Goal: Task Accomplishment & Management: Manage account settings

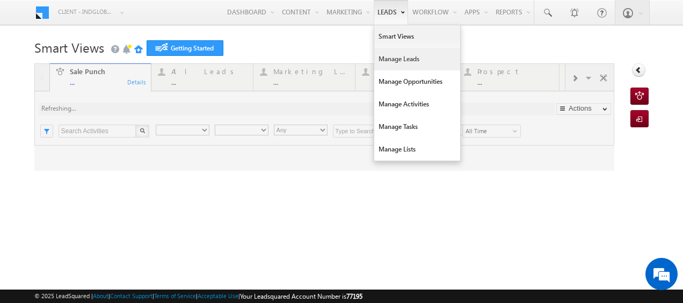
click at [387, 55] on link "Manage Leads" at bounding box center [417, 59] width 86 height 23
type input "Any Owner"
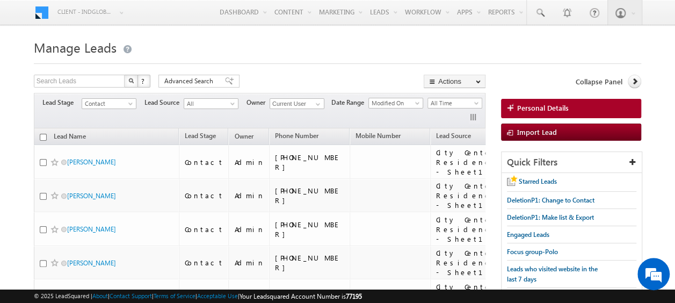
click at [40, 134] on input "checkbox" at bounding box center [43, 137] width 7 height 7
checkbox input "true"
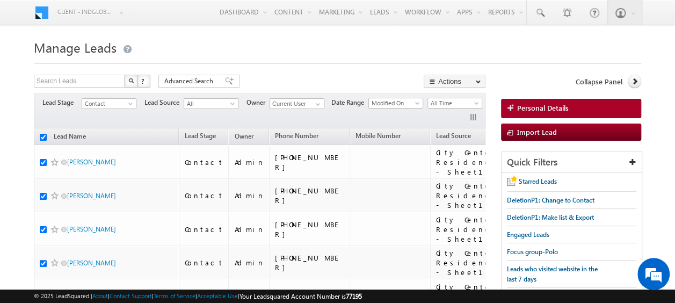
checkbox input "true"
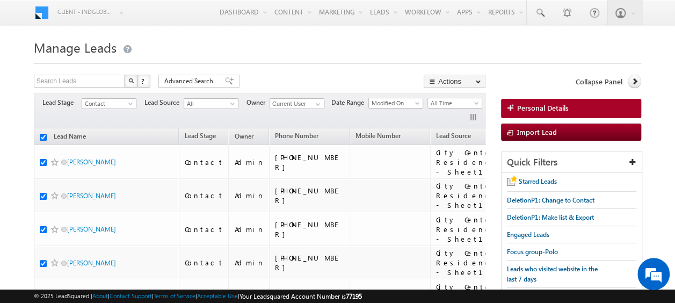
checkbox input "true"
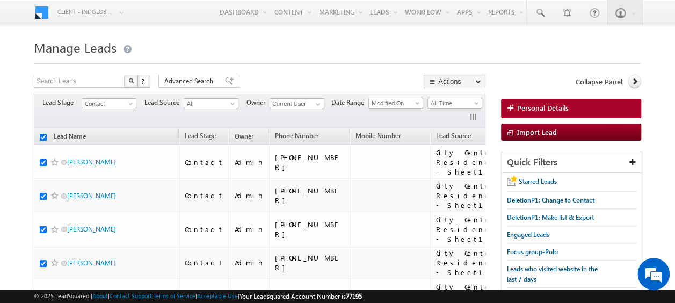
checkbox input "true"
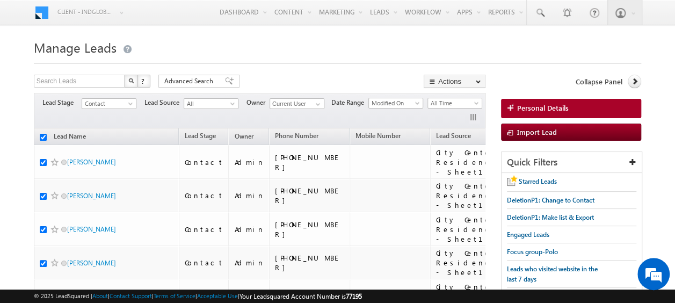
checkbox input "true"
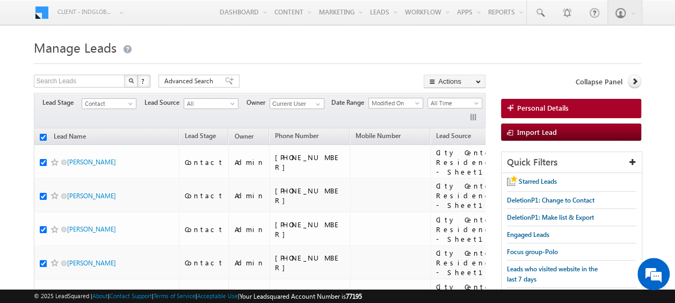
checkbox input "true"
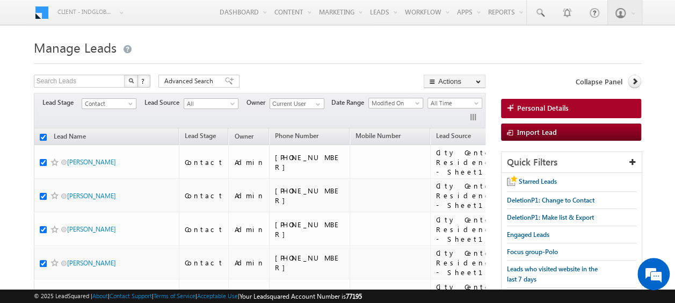
checkbox input "true"
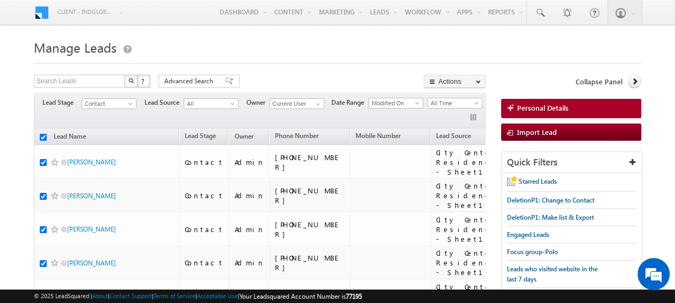
checkbox input "true"
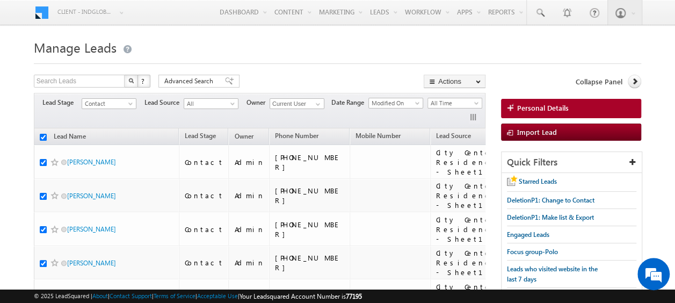
checkbox input "true"
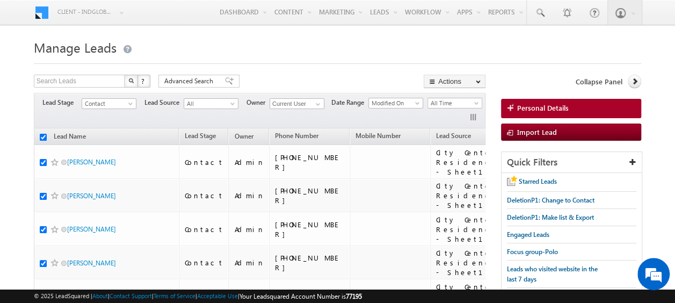
checkbox input "true"
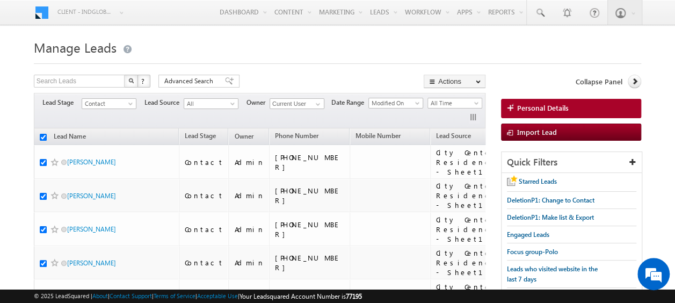
checkbox input "true"
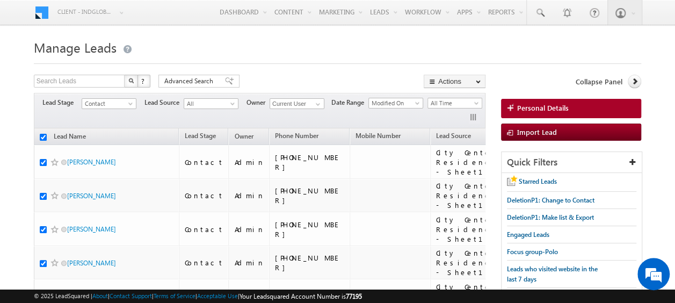
checkbox input "true"
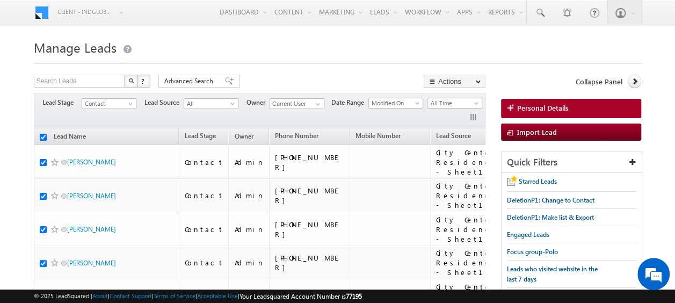
checkbox input "true"
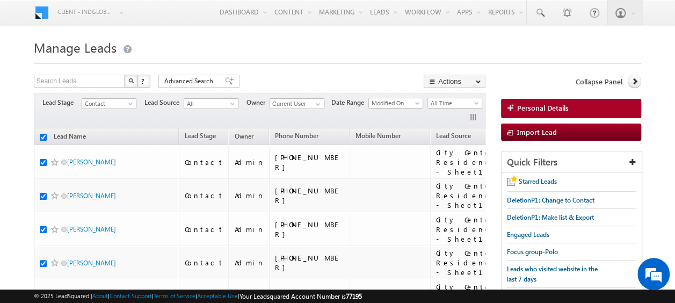
checkbox input "true"
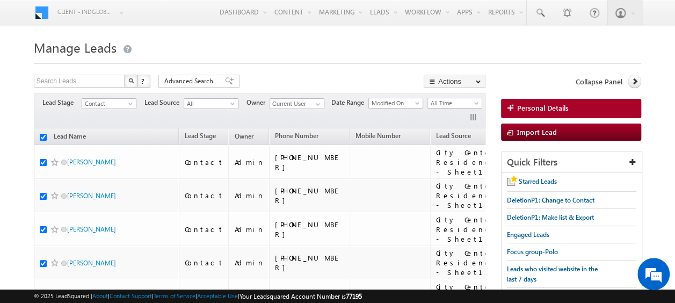
checkbox input "true"
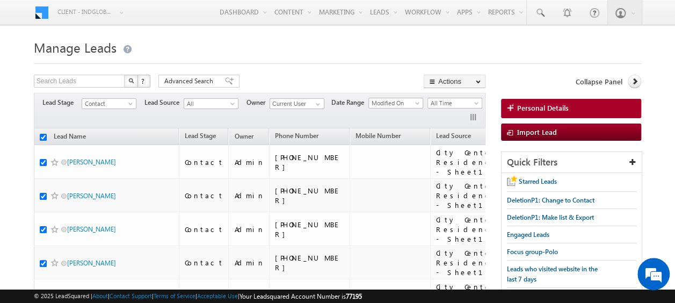
checkbox input "true"
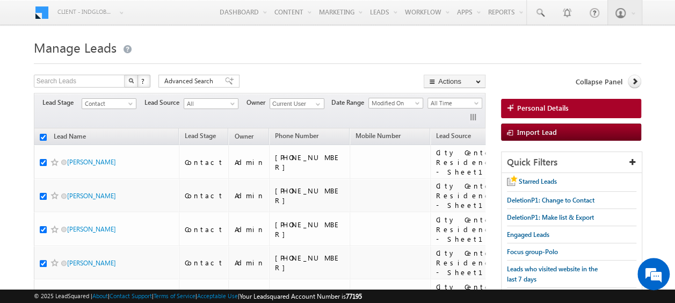
checkbox input "true"
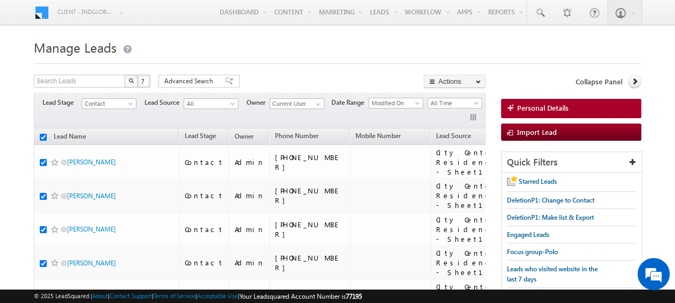
checkbox input "true"
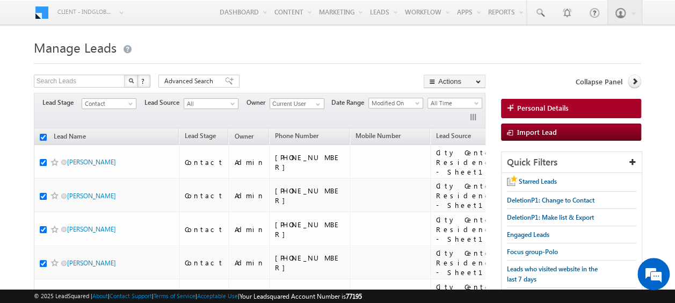
checkbox input "true"
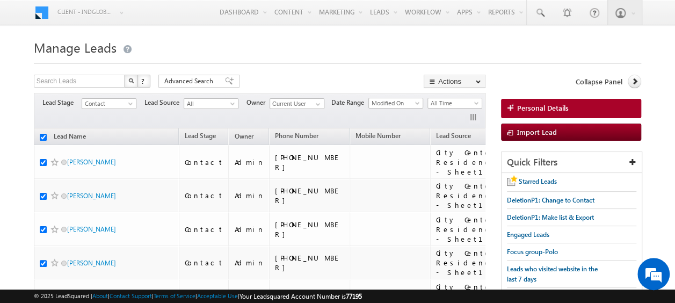
checkbox input "true"
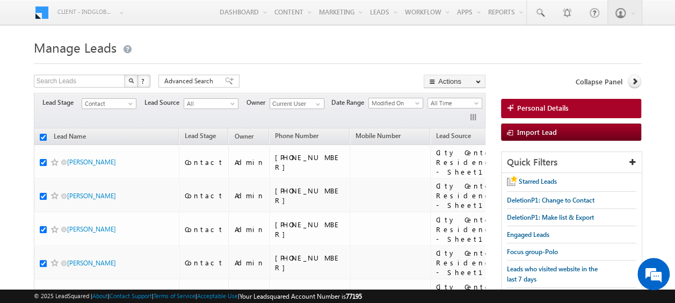
checkbox input "true"
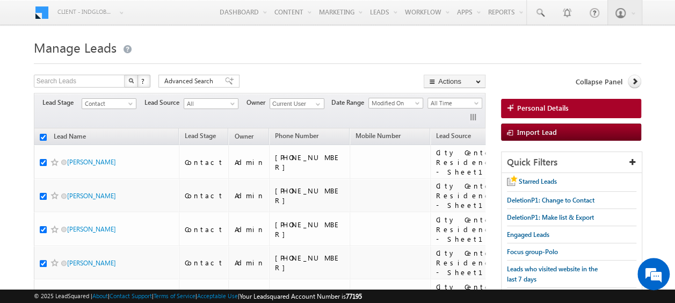
checkbox input "true"
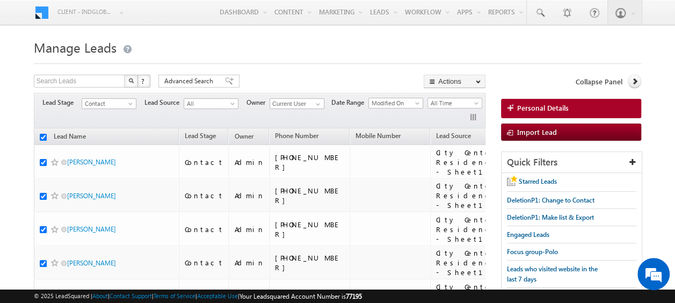
checkbox input "true"
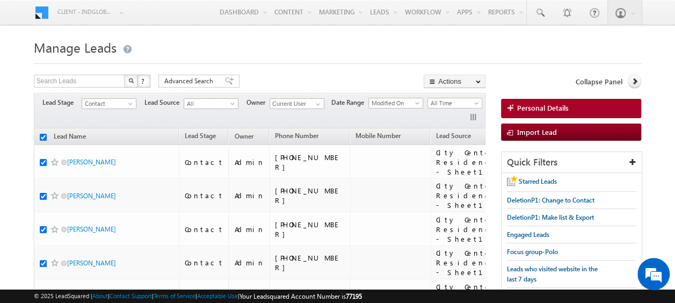
checkbox input "true"
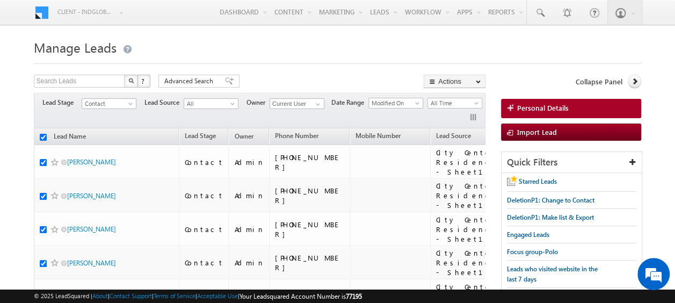
checkbox input "true"
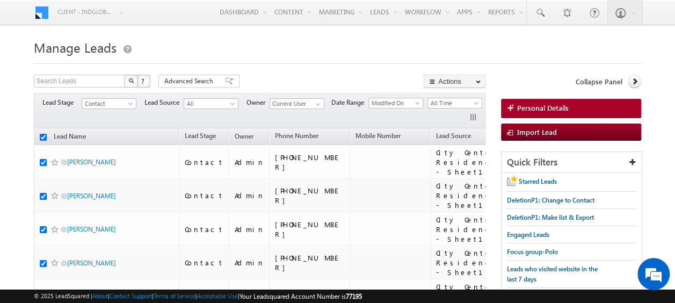
checkbox input "true"
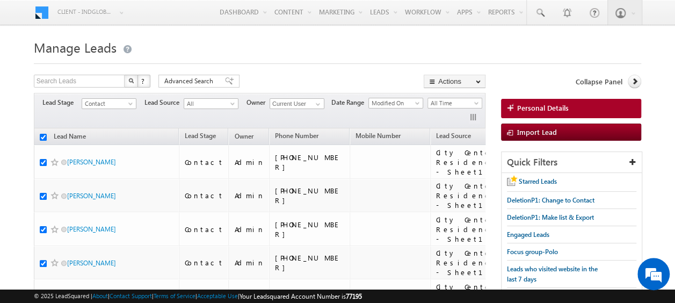
checkbox input "true"
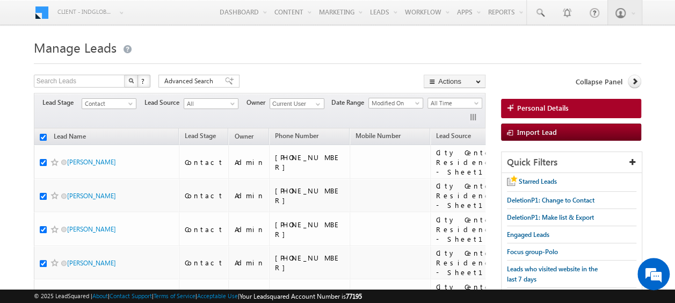
checkbox input "true"
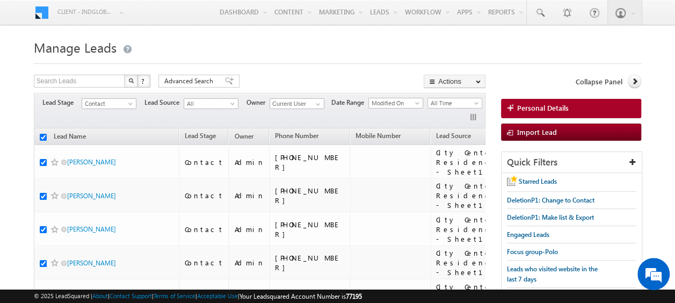
checkbox input "true"
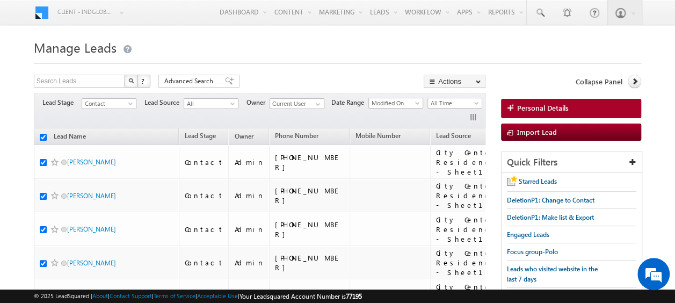
checkbox input "true"
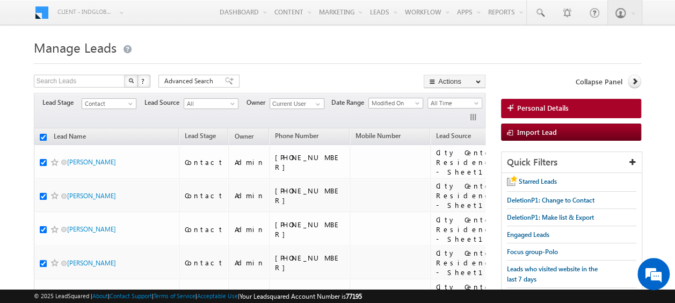
checkbox input "true"
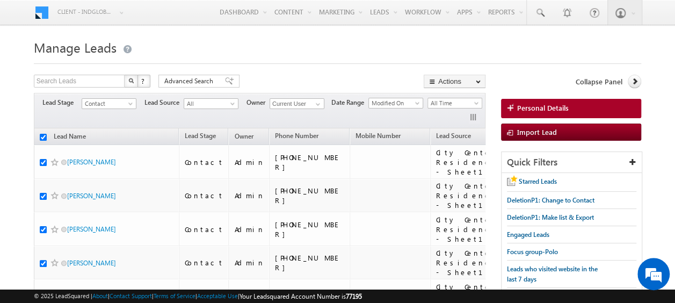
checkbox input "true"
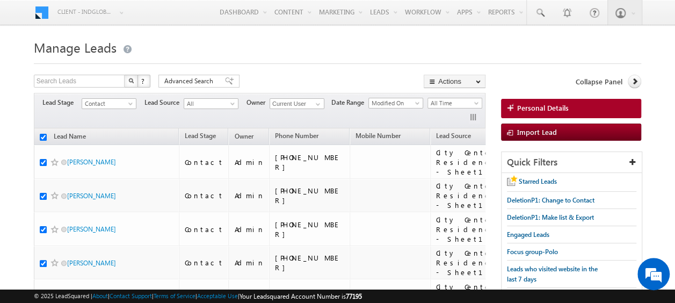
checkbox input "true"
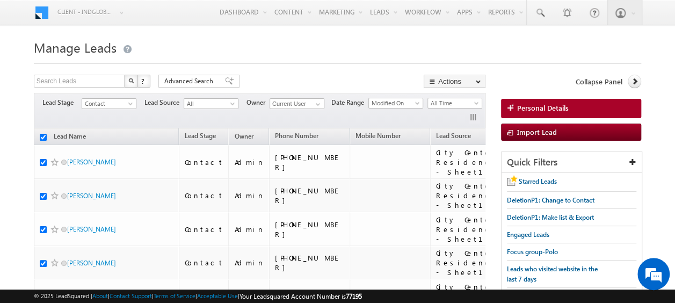
checkbox input "true"
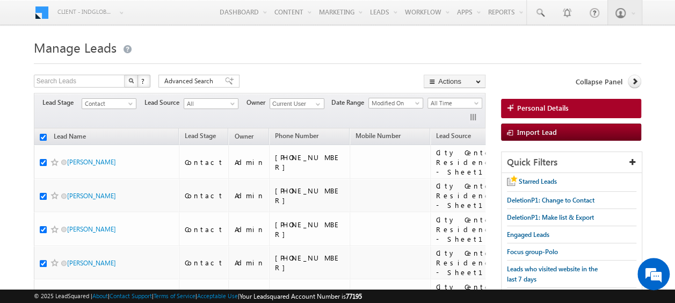
checkbox input "true"
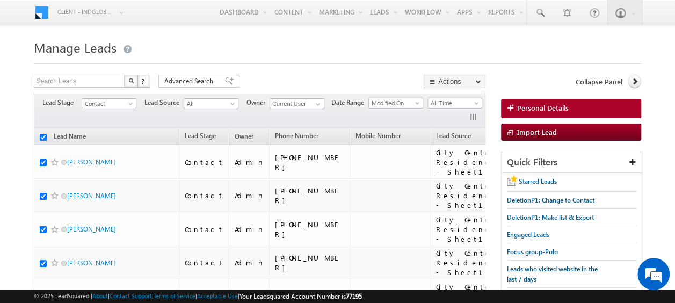
checkbox input "true"
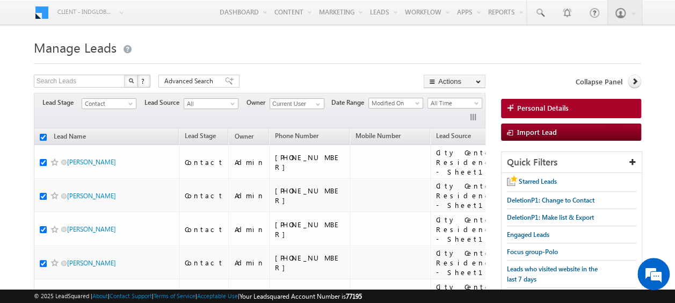
checkbox input "true"
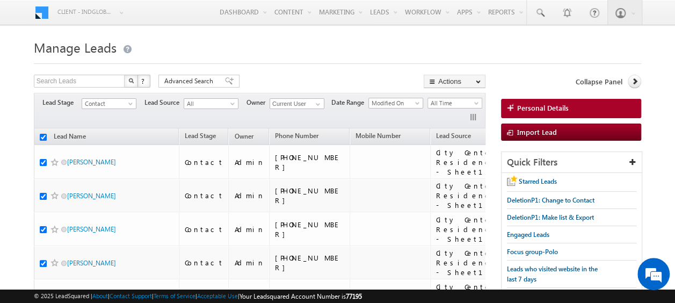
checkbox input "true"
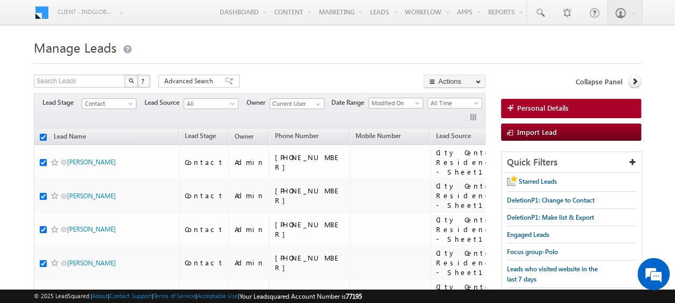
checkbox input "true"
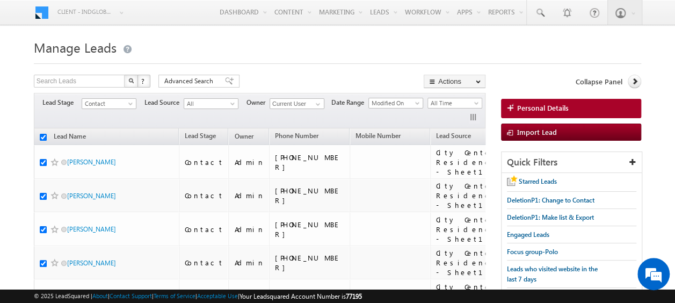
checkbox input "true"
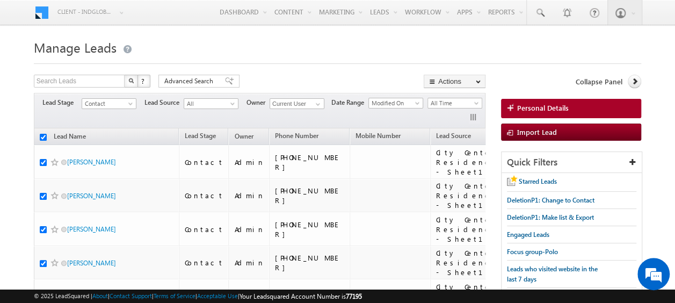
checkbox input "true"
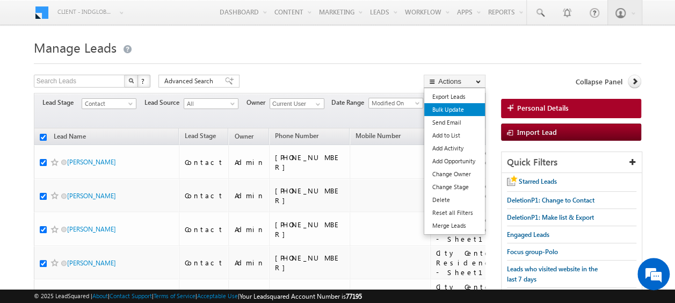
click at [459, 108] on link "Bulk Update" at bounding box center [454, 109] width 61 height 13
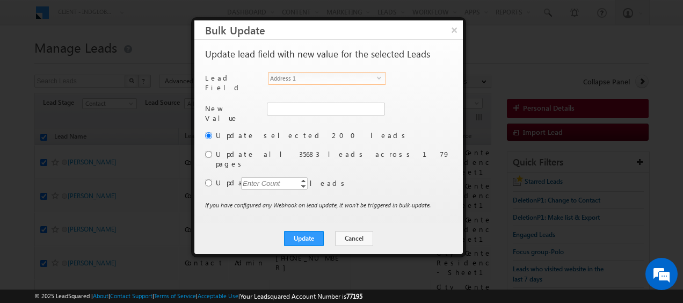
click at [371, 77] on span "Address 1" at bounding box center [323, 79] width 108 height 12
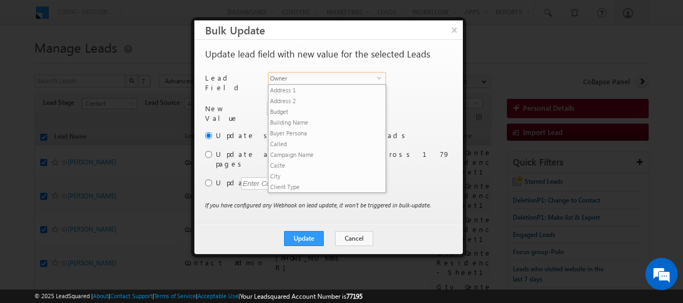
scroll to position [419, 0]
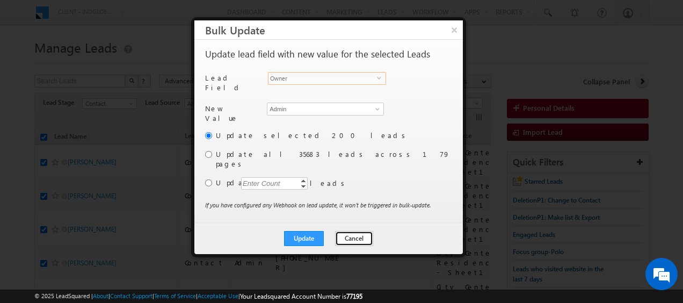
click at [356, 231] on button "Cancel" at bounding box center [354, 238] width 38 height 15
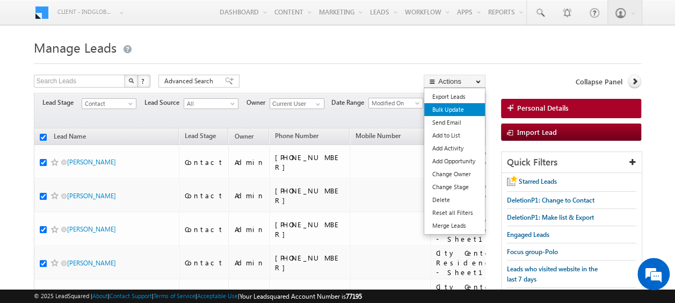
click at [450, 109] on link "Bulk Update" at bounding box center [454, 109] width 61 height 13
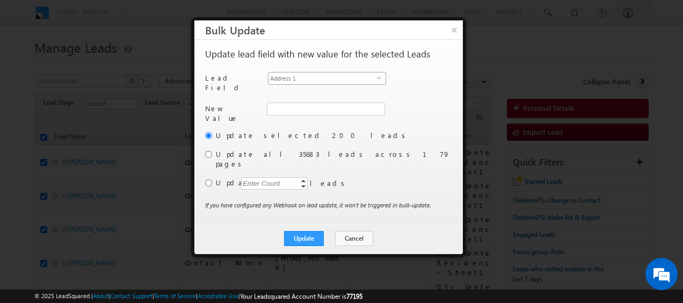
click at [380, 78] on span "select" at bounding box center [381, 77] width 9 height 5
click at [378, 106] on span at bounding box center [377, 109] width 9 height 9
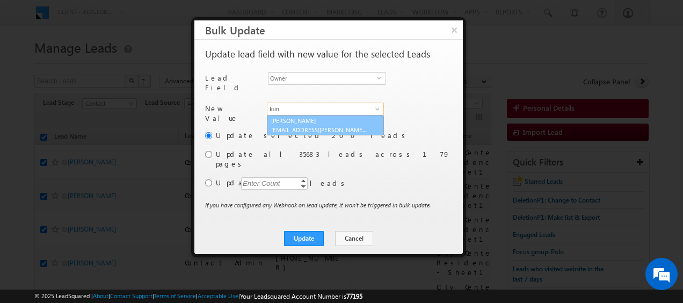
click at [309, 126] on span "[EMAIL_ADDRESS][PERSON_NAME][DOMAIN_NAME]" at bounding box center [319, 130] width 97 height 8
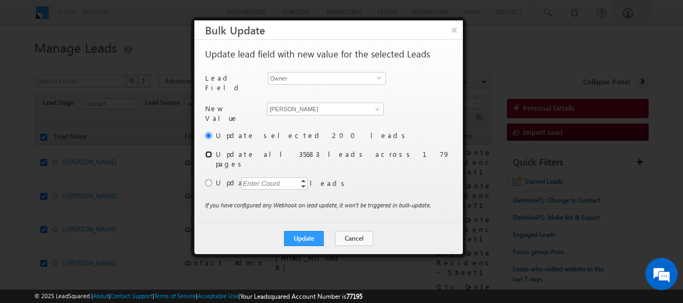
click at [207, 151] on input "radio" at bounding box center [208, 154] width 7 height 7
click at [209, 179] on input "radio" at bounding box center [208, 182] width 7 height 7
click at [252, 177] on div "Enter Count" at bounding box center [261, 183] width 41 height 12
click at [301, 231] on button "Update" at bounding box center [304, 238] width 40 height 15
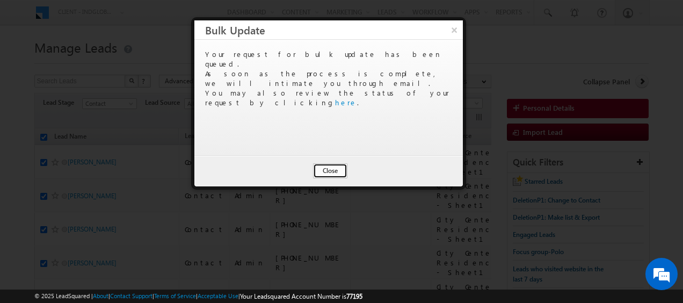
click at [327, 167] on button "Close" at bounding box center [330, 170] width 34 height 15
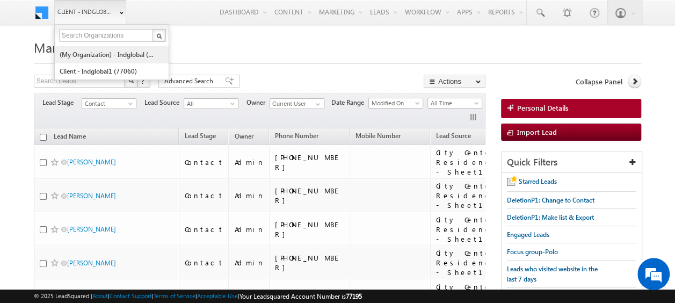
click at [90, 52] on link "(My Organization) - indglobal (48060)" at bounding box center [108, 54] width 98 height 17
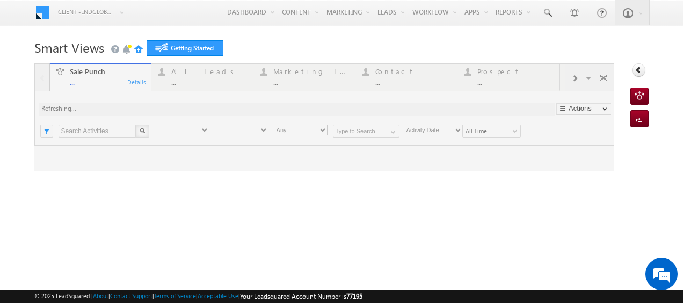
type input "Any Owner"
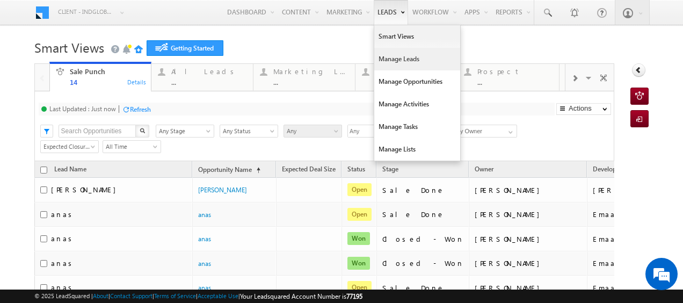
click at [389, 56] on link "Manage Leads" at bounding box center [417, 59] width 86 height 23
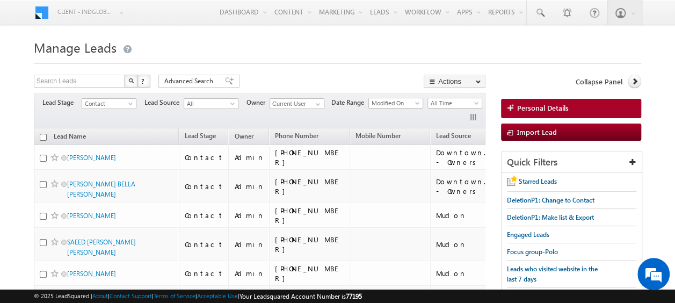
click at [41, 136] on input "checkbox" at bounding box center [43, 137] width 7 height 7
checkbox input "true"
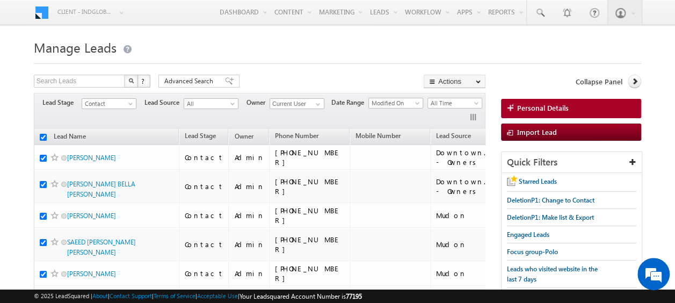
checkbox input "true"
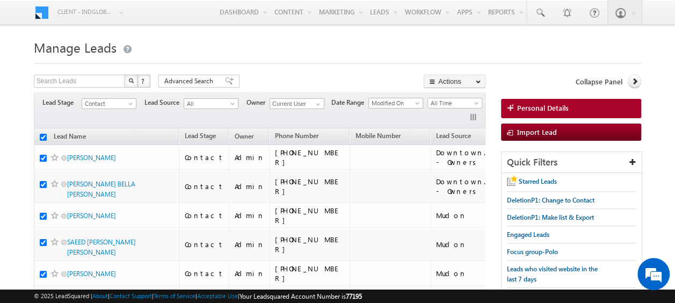
checkbox input "true"
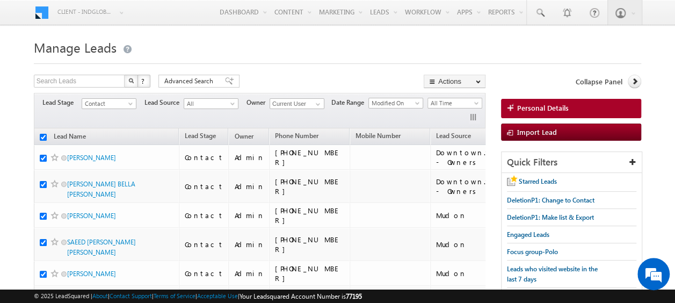
checkbox input "true"
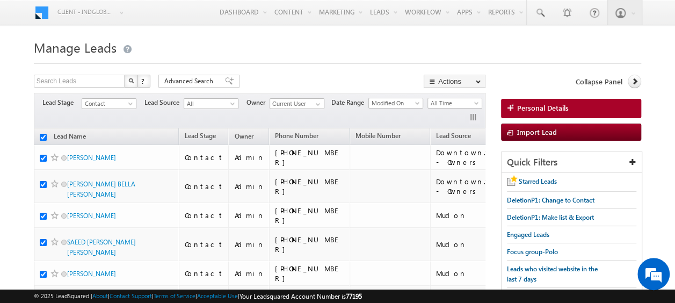
checkbox input "true"
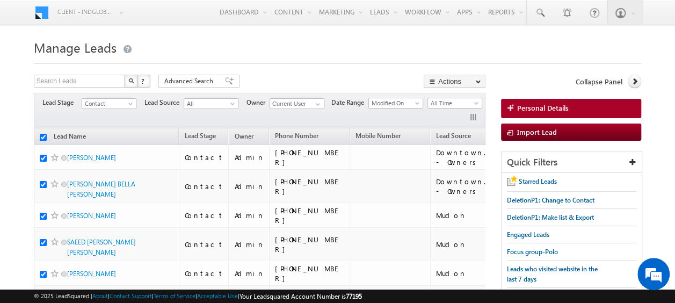
checkbox input "true"
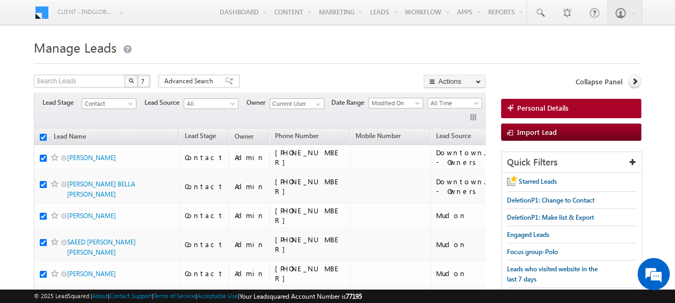
checkbox input "true"
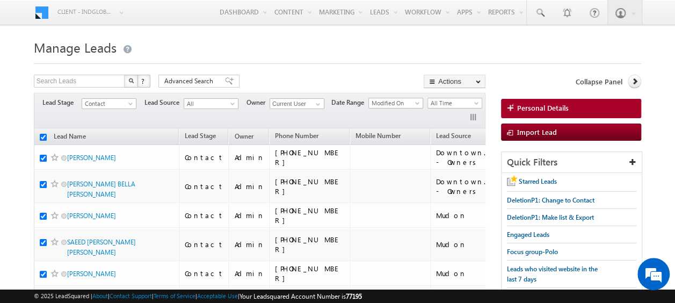
checkbox input "true"
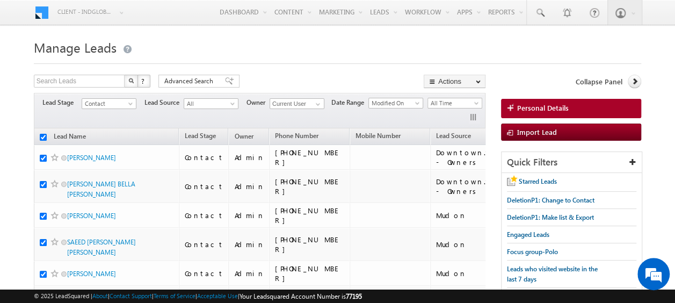
checkbox input "true"
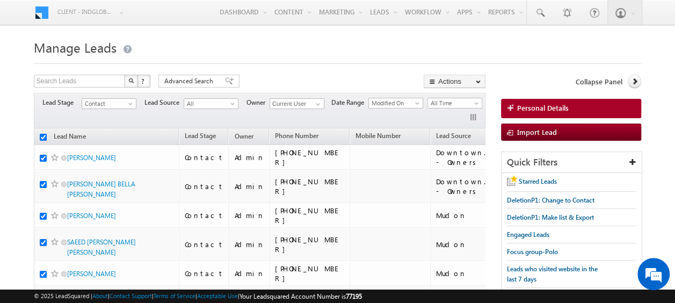
checkbox input "true"
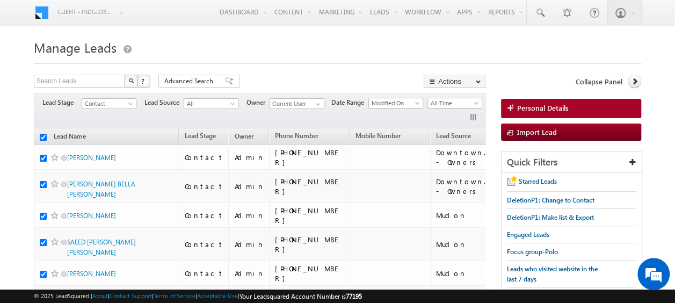
checkbox input "true"
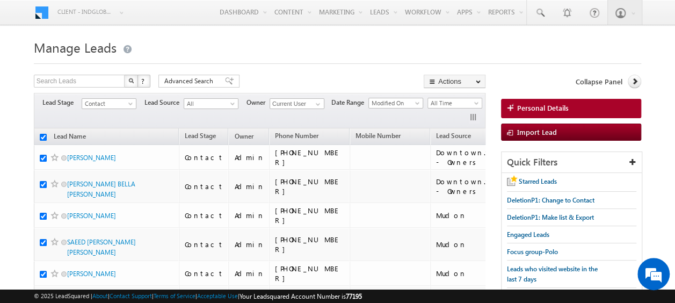
checkbox input "true"
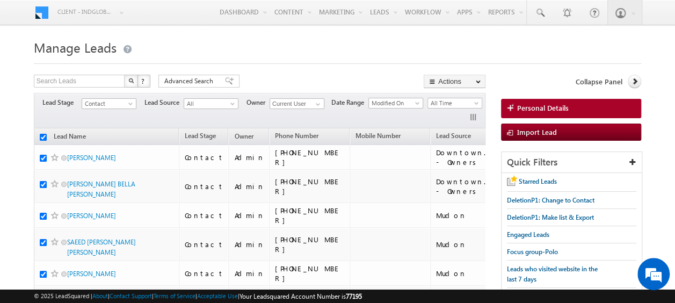
checkbox input "true"
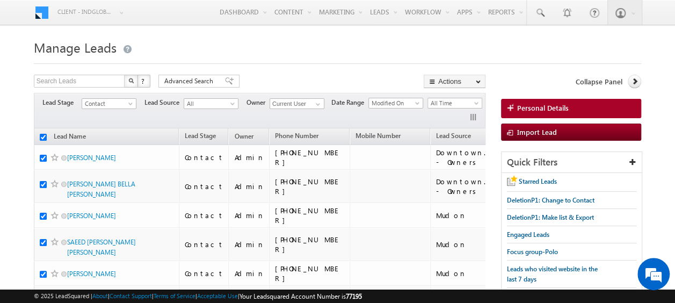
checkbox input "true"
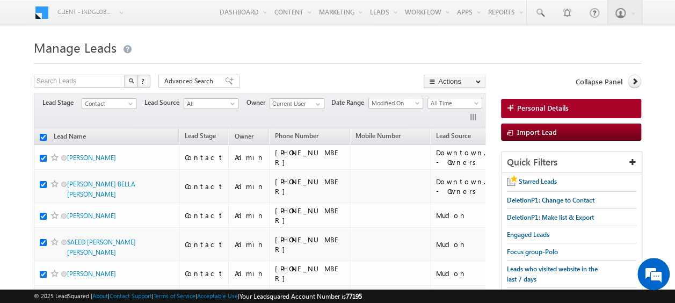
checkbox input "true"
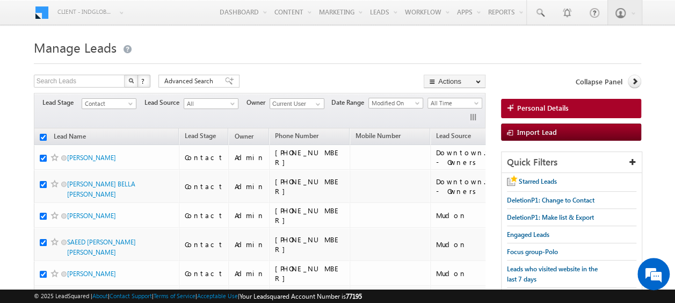
checkbox input "true"
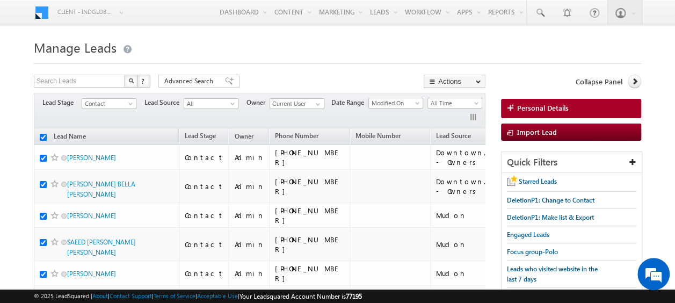
checkbox input "true"
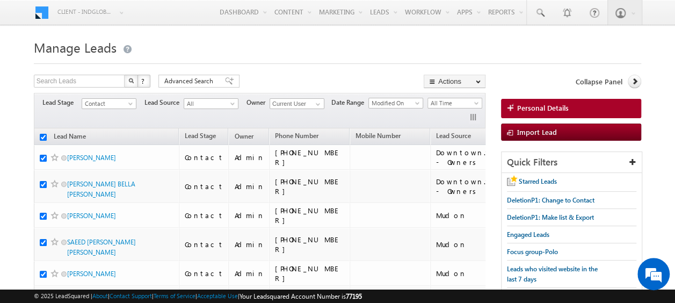
checkbox input "true"
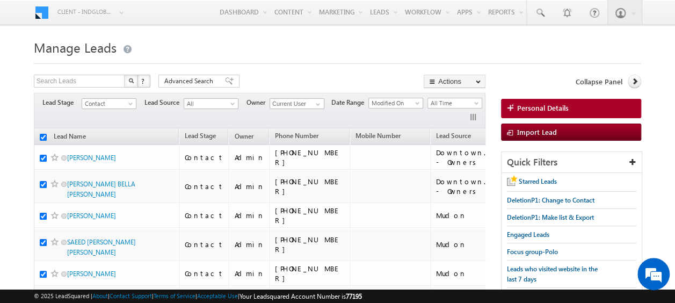
checkbox input "true"
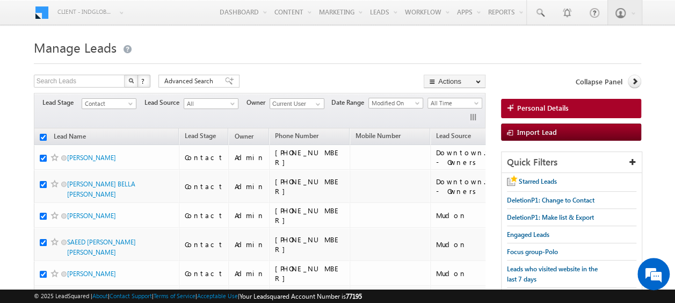
checkbox input "true"
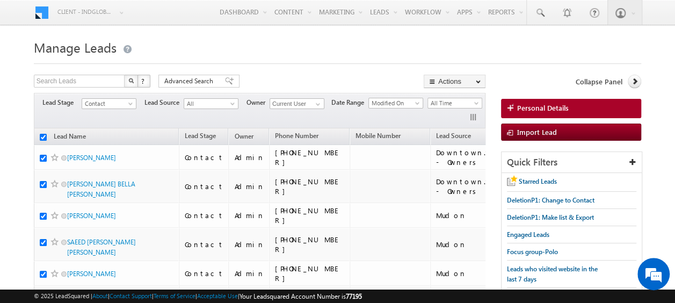
checkbox input "true"
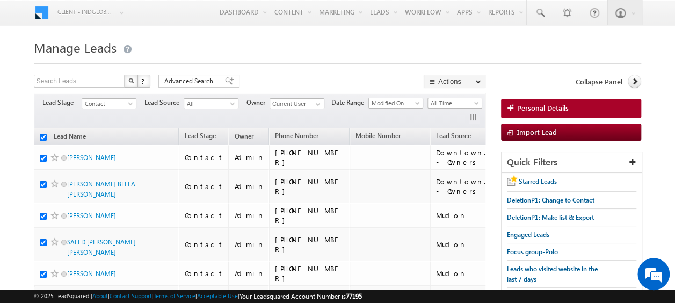
checkbox input "true"
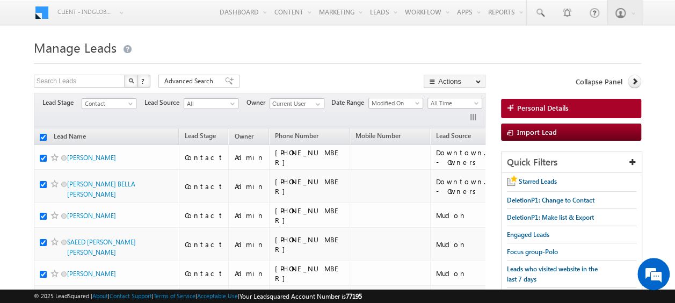
checkbox input "true"
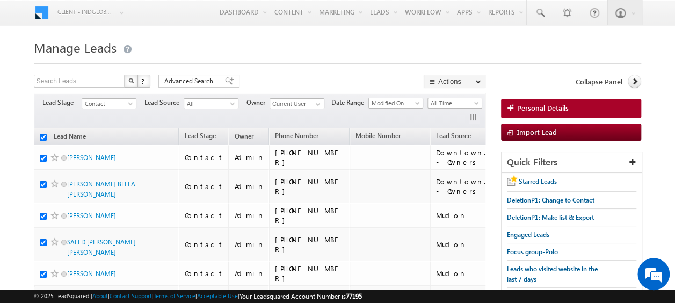
checkbox input "true"
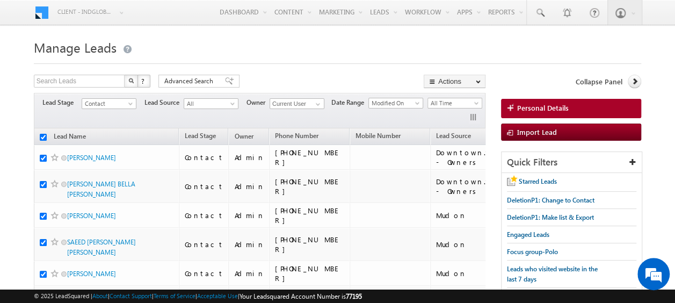
checkbox input "true"
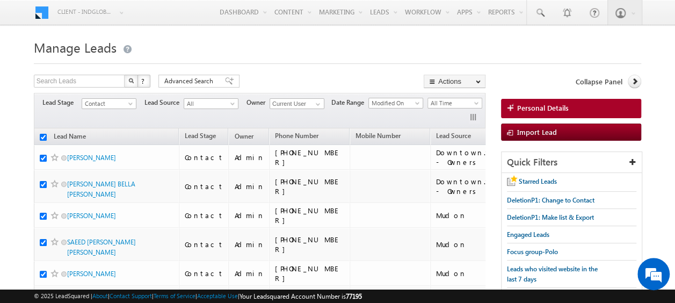
checkbox input "true"
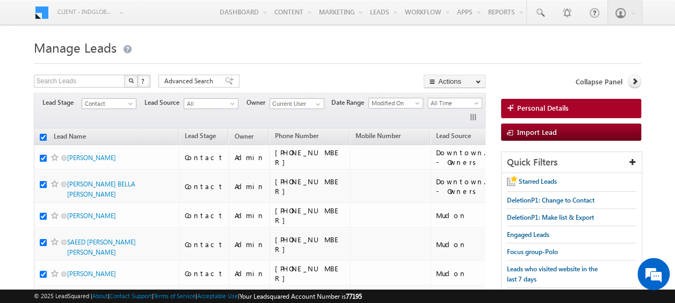
checkbox input "true"
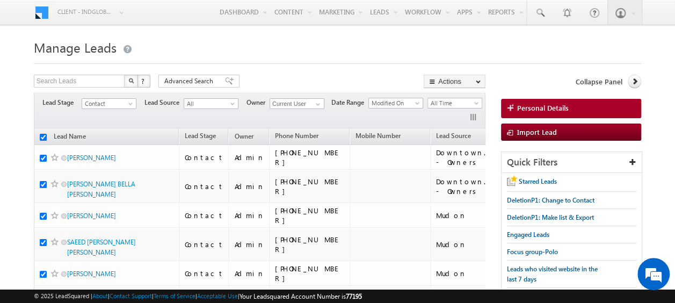
checkbox input "true"
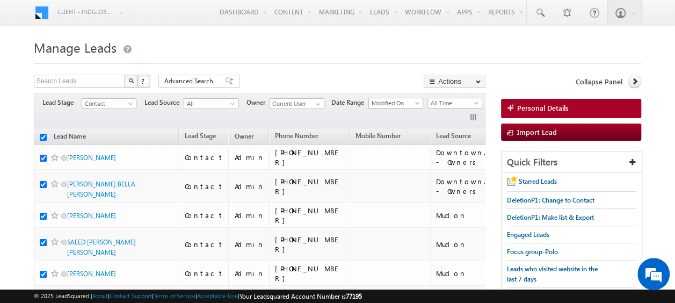
checkbox input "true"
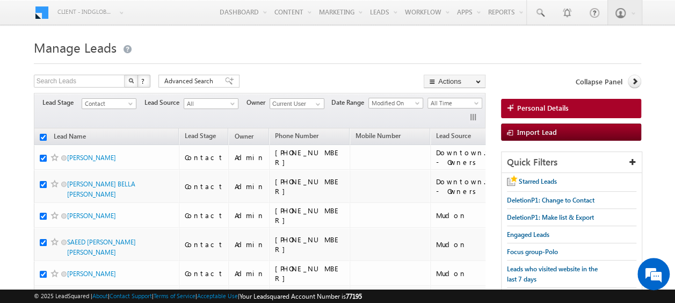
checkbox input "true"
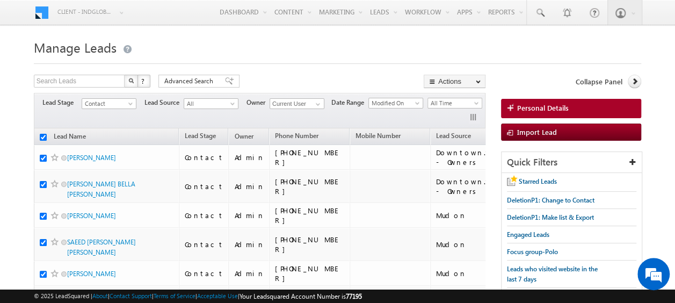
checkbox input "true"
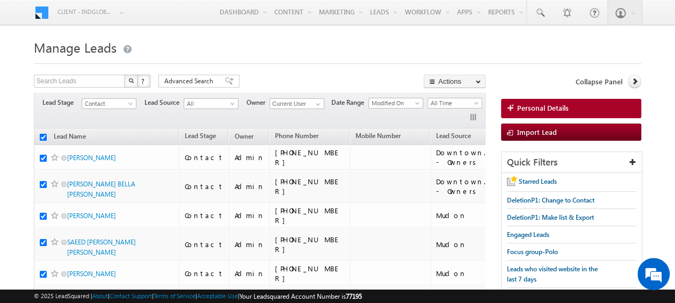
checkbox input "true"
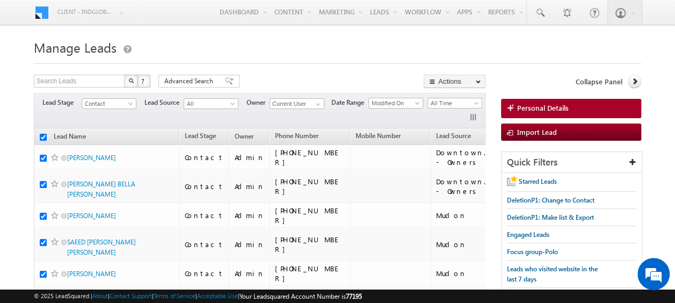
checkbox input "true"
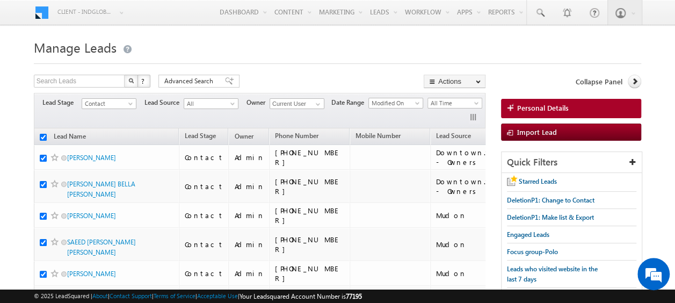
checkbox input "true"
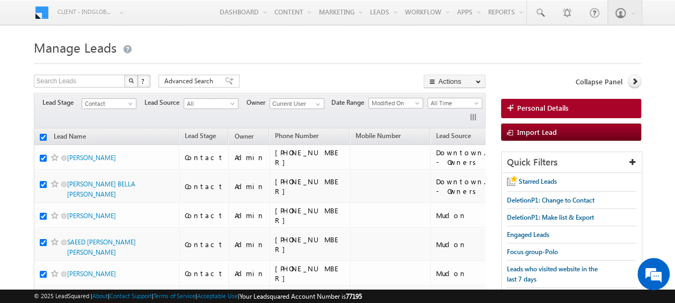
checkbox input "true"
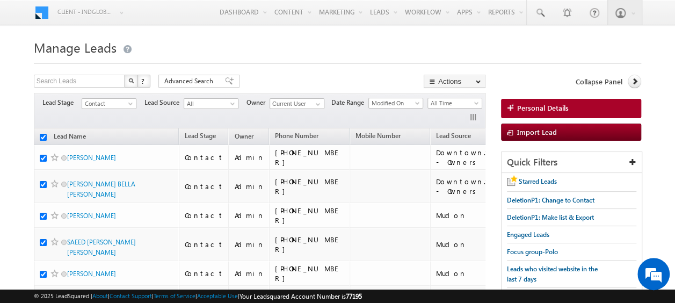
checkbox input "true"
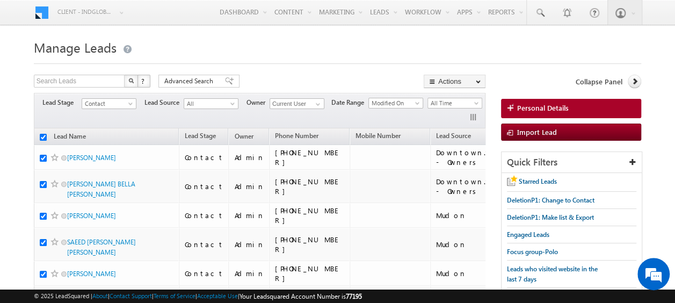
checkbox input "true"
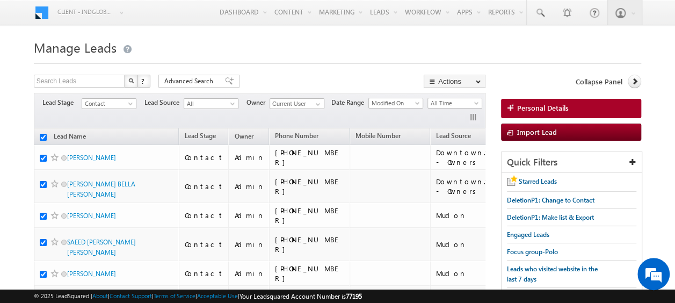
checkbox input "true"
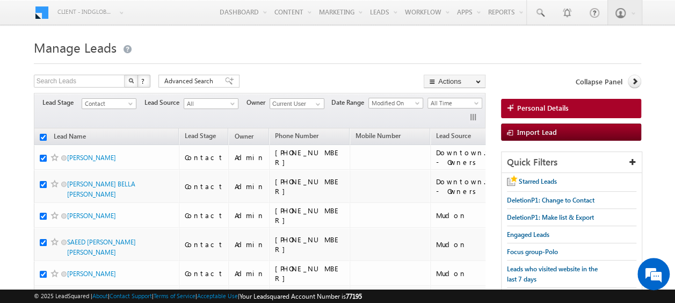
checkbox input "true"
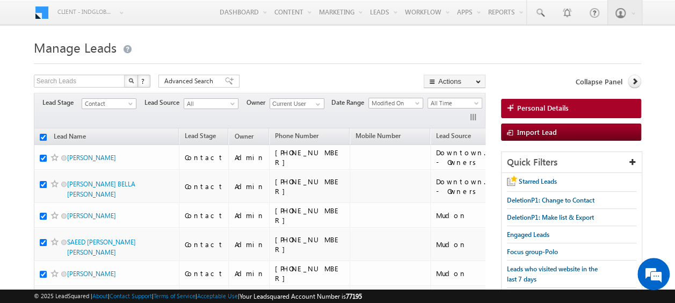
checkbox input "true"
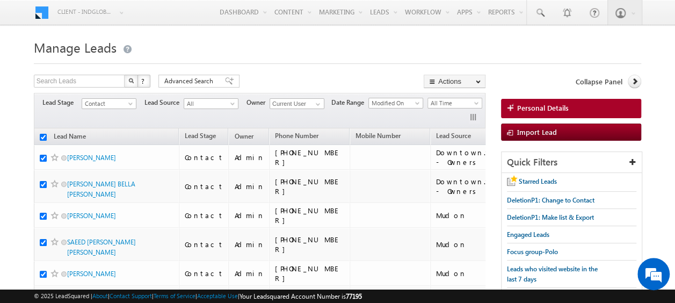
checkbox input "true"
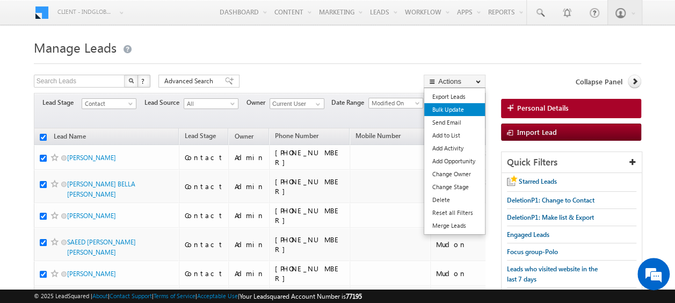
click at [451, 108] on link "Bulk Update" at bounding box center [454, 109] width 61 height 13
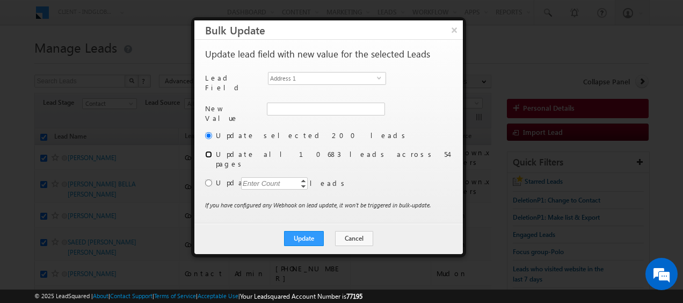
click at [208, 153] on input "radio" at bounding box center [208, 154] width 7 height 7
click at [386, 79] on span "select" at bounding box center [381, 82] width 9 height 18
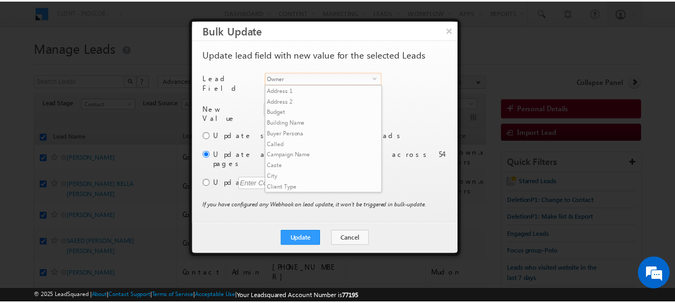
scroll to position [419, 0]
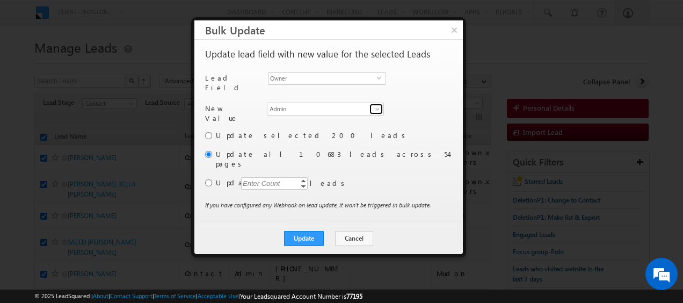
click at [375, 105] on span at bounding box center [377, 109] width 9 height 9
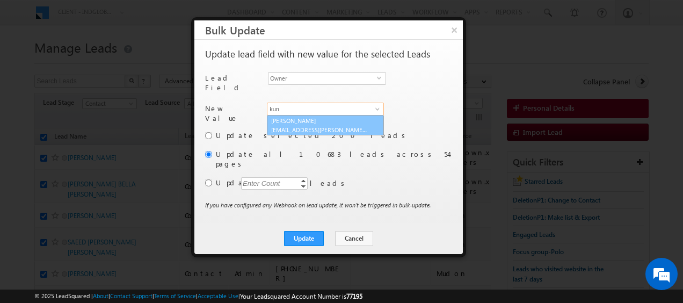
click at [305, 120] on link "[PERSON_NAME] [EMAIL_ADDRESS][PERSON_NAME][DOMAIN_NAME]" at bounding box center [325, 125] width 117 height 20
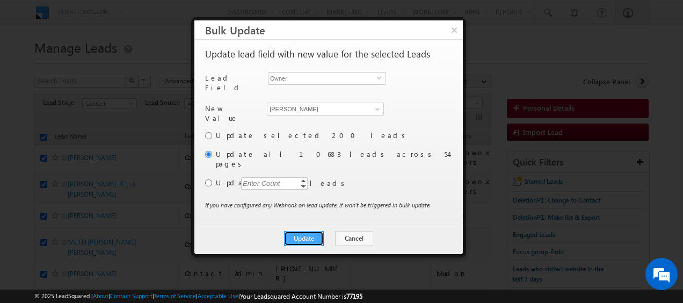
click at [309, 231] on button "Update" at bounding box center [304, 238] width 40 height 15
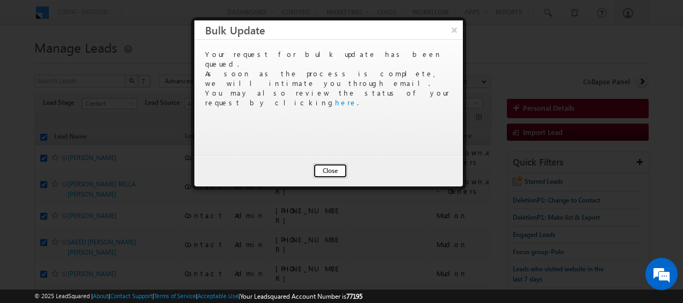
click at [319, 168] on button "Close" at bounding box center [330, 170] width 34 height 15
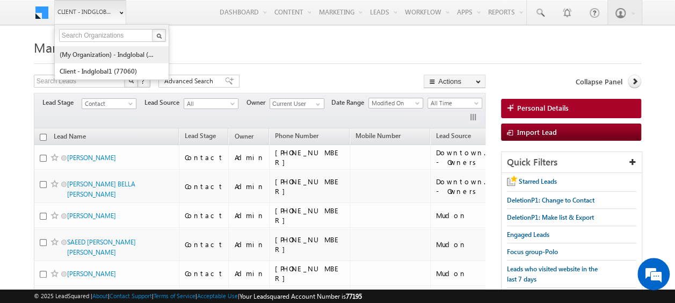
click at [91, 52] on link "(My Organization) - indglobal (48060)" at bounding box center [108, 54] width 98 height 17
